Goal: Task Accomplishment & Management: Manage account settings

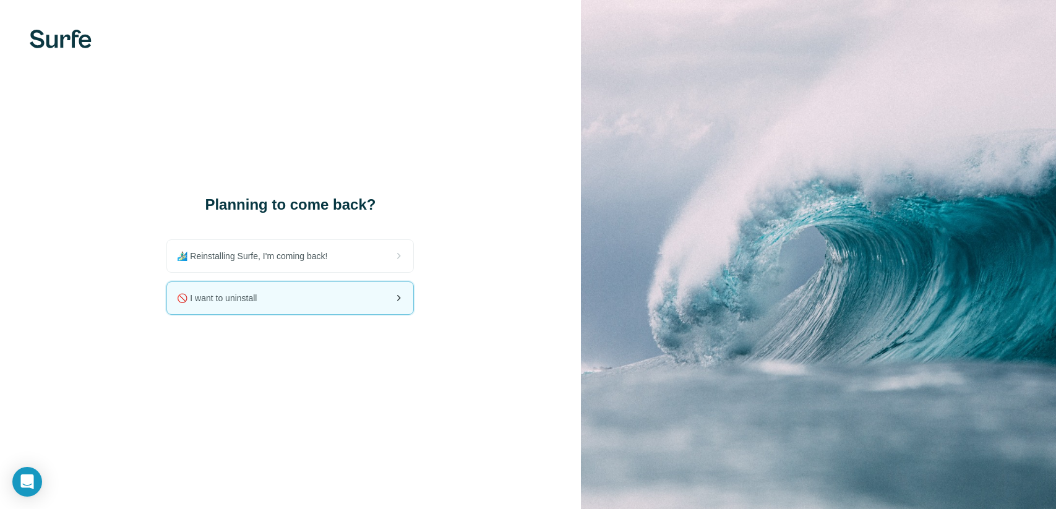
click at [243, 302] on span "🚫 I want to uninstall" at bounding box center [222, 298] width 90 height 12
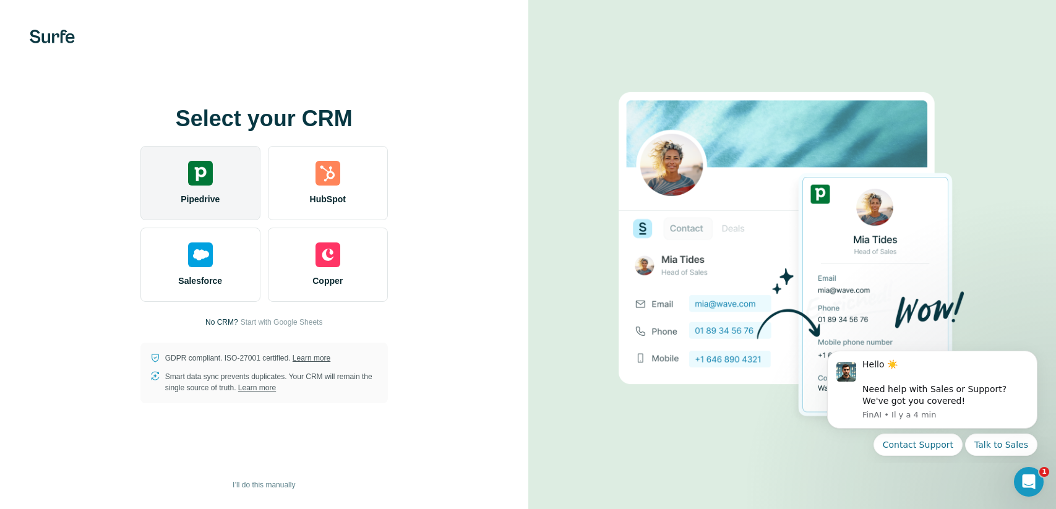
click at [200, 177] on img at bounding box center [200, 173] width 25 height 25
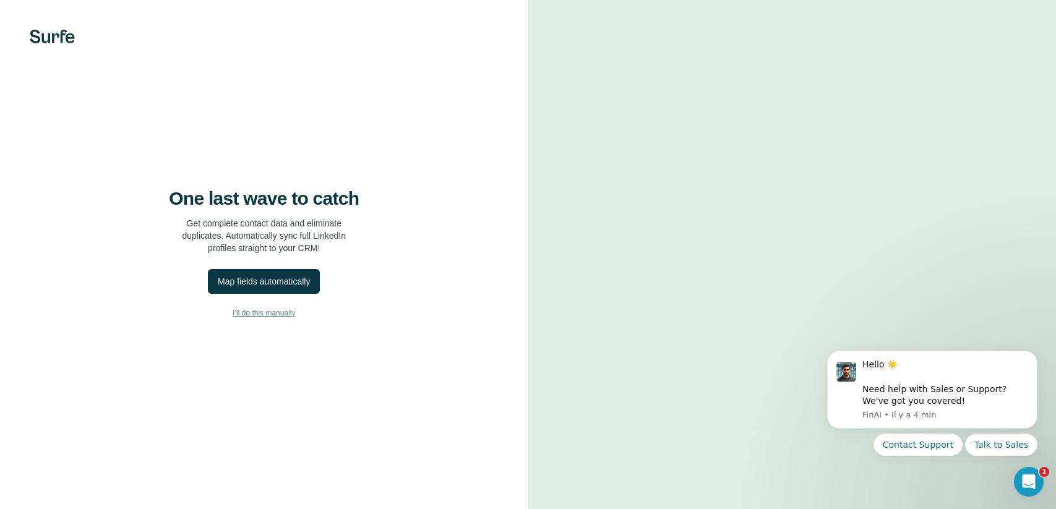
click at [250, 319] on span "I’ll do this manually" at bounding box center [264, 312] width 62 height 11
